Goal: Information Seeking & Learning: Learn about a topic

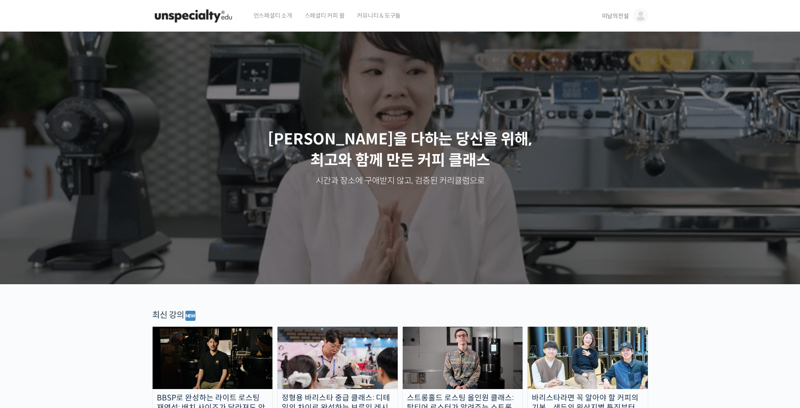
click at [612, 16] on span "미남의전설" at bounding box center [615, 16] width 27 height 8
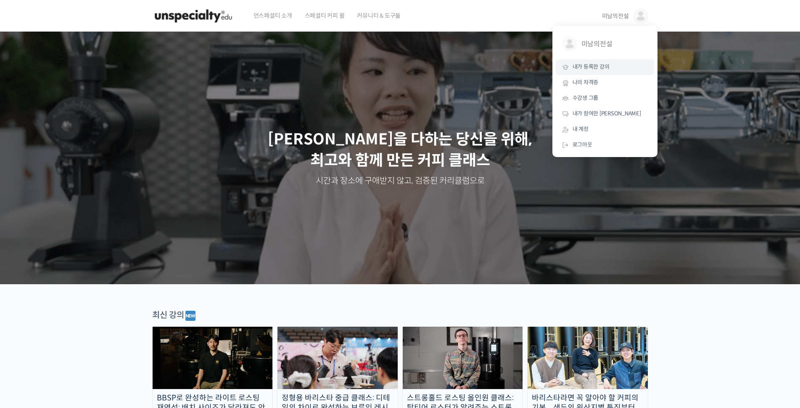
click at [593, 68] on span "내가 등록한 강의" at bounding box center [591, 66] width 37 height 7
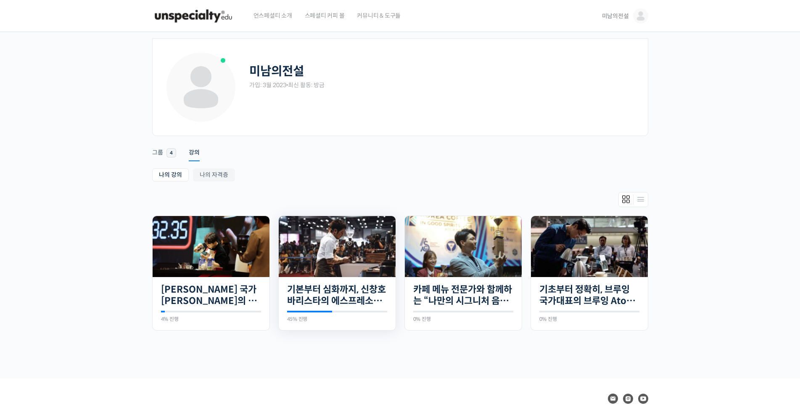
click at [344, 246] on img at bounding box center [337, 246] width 117 height 61
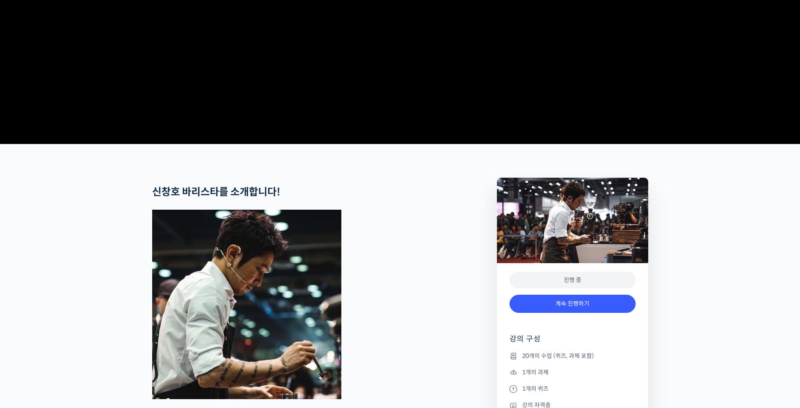
scroll to position [183, 0]
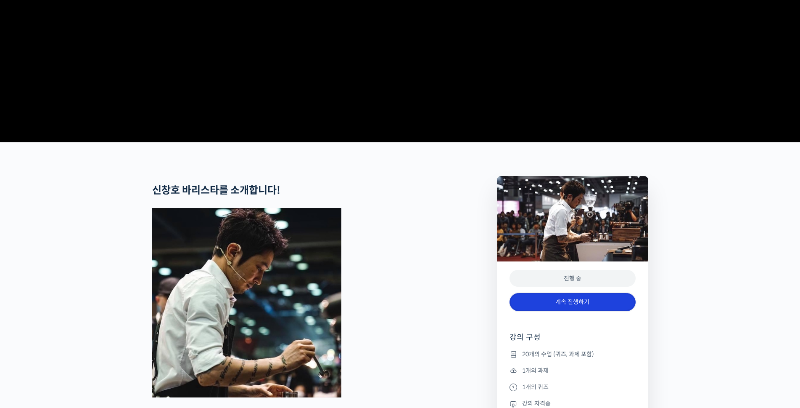
click at [586, 311] on link "계속 진행하기" at bounding box center [573, 302] width 126 height 18
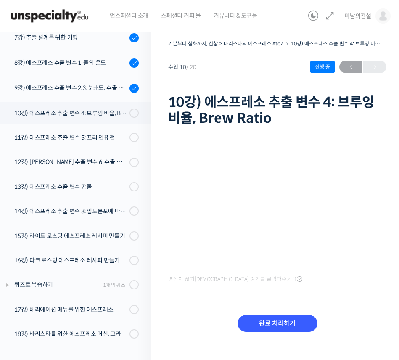
scroll to position [287, 0]
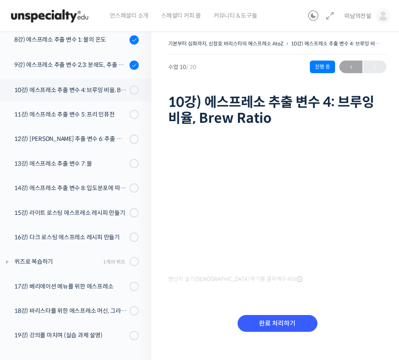
click at [302, 294] on div "영상이 끊기[DEMOGRAPHIC_DATA] 여기를 클릭해주세요 완료 처리하기" at bounding box center [277, 241] width 218 height 225
click at [324, 293] on div "영상이 끊기[DEMOGRAPHIC_DATA] 여기를 클릭해주세요 완료 처리하기" at bounding box center [277, 241] width 218 height 225
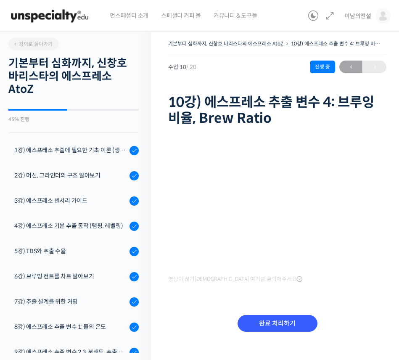
scroll to position [287, 0]
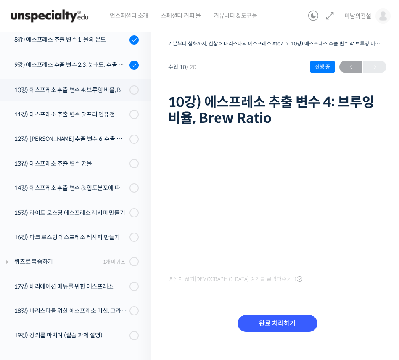
click at [177, 270] on div "영상이 끊기[DEMOGRAPHIC_DATA] 여기를 클릭해주세요" at bounding box center [277, 215] width 218 height 139
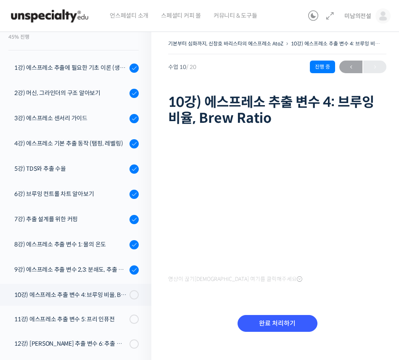
scroll to position [96, 0]
